Goal: Find specific page/section: Find specific page/section

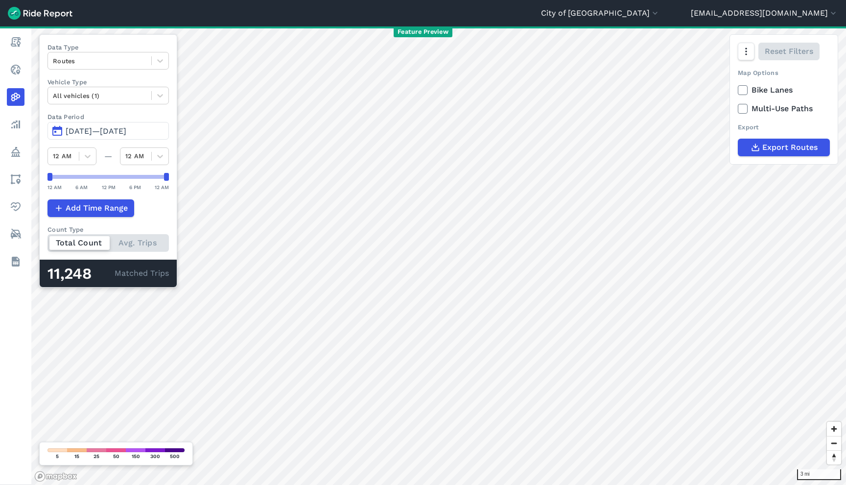
click at [118, 127] on button "[DATE]—[DATE]" at bounding box center [108, 131] width 121 height 18
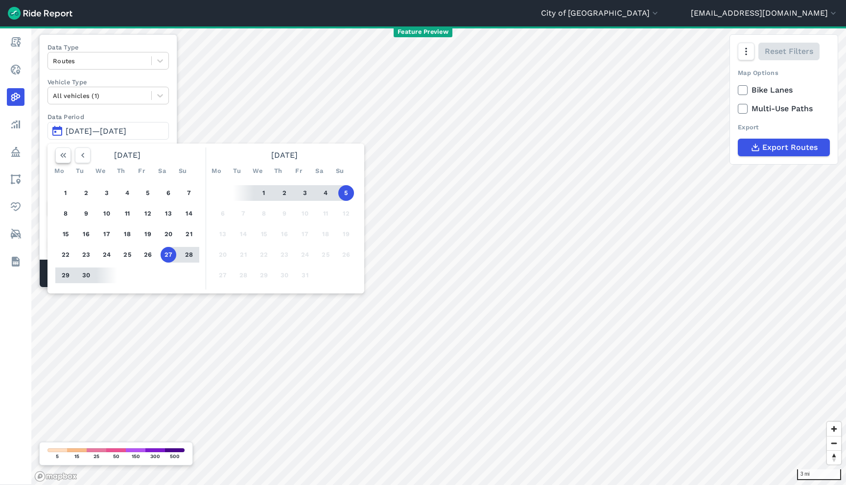
click at [65, 155] on icon "button" at bounding box center [63, 155] width 10 height 10
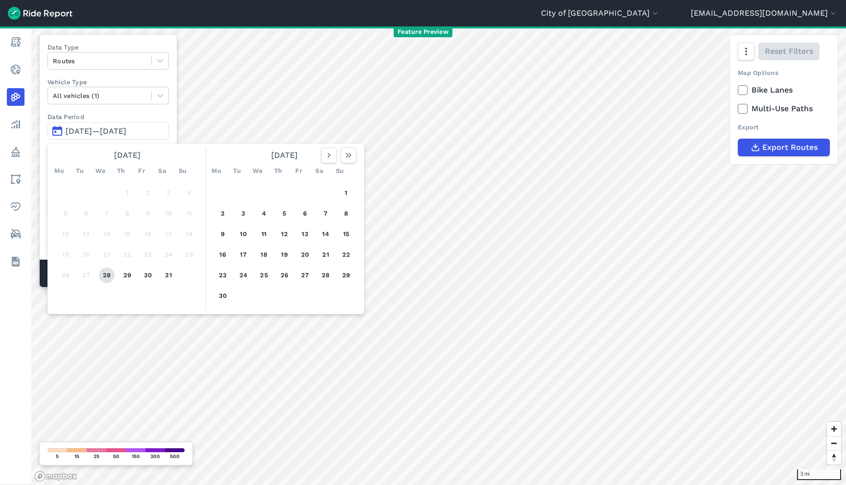
drag, startPoint x: 103, startPoint y: 275, endPoint x: 109, endPoint y: 276, distance: 6.0
click at [103, 275] on button "28" at bounding box center [107, 275] width 16 height 16
click at [350, 154] on icon "button" at bounding box center [349, 155] width 10 height 10
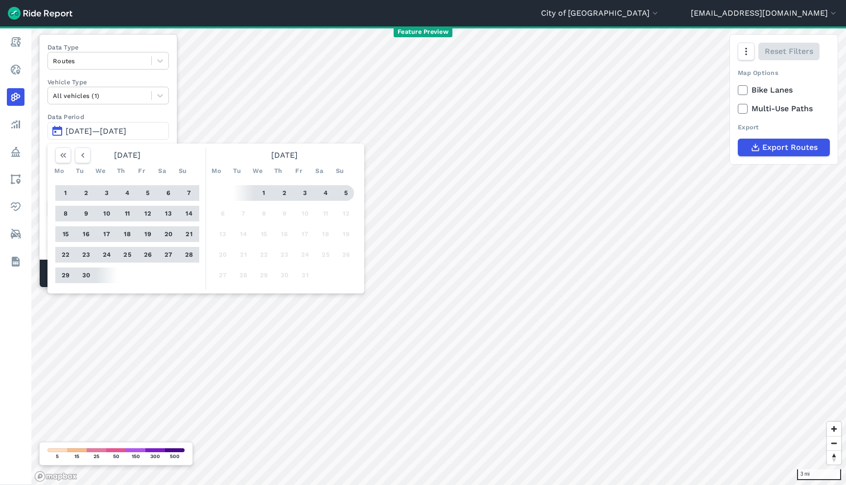
click at [347, 190] on button "5" at bounding box center [346, 193] width 16 height 16
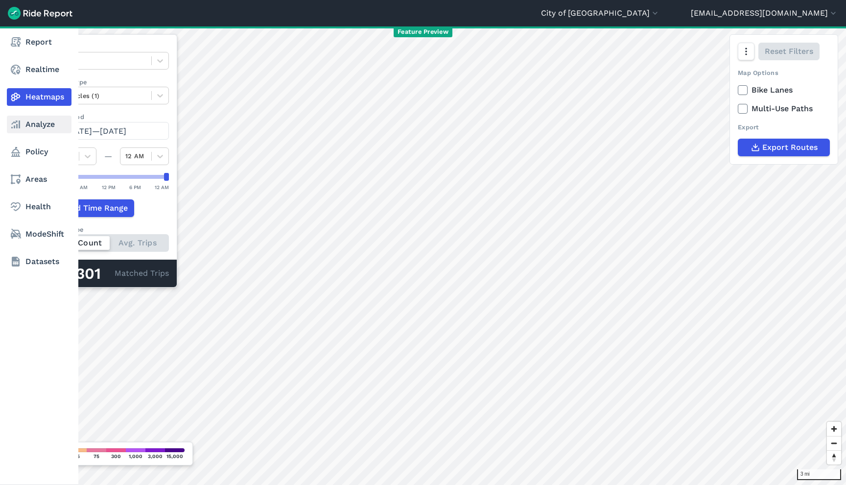
click at [20, 120] on use at bounding box center [15, 124] width 9 height 8
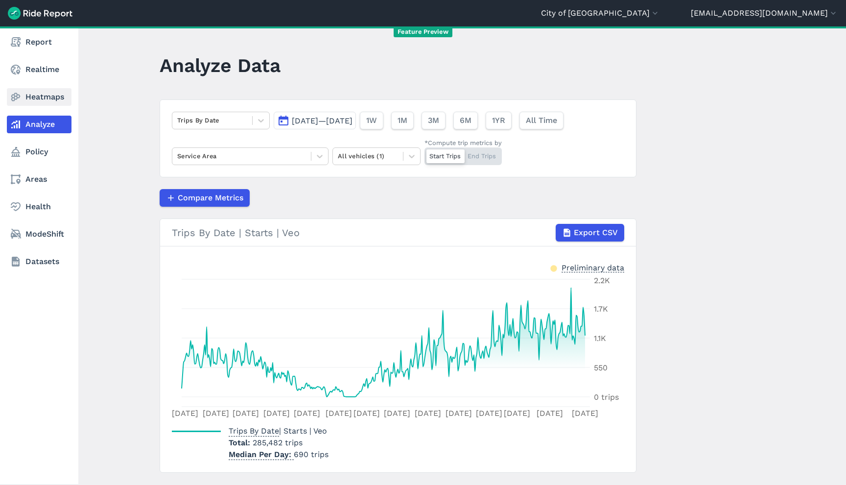
click at [34, 95] on link "Heatmaps" at bounding box center [39, 97] width 65 height 18
